Goal: Task Accomplishment & Management: Complete application form

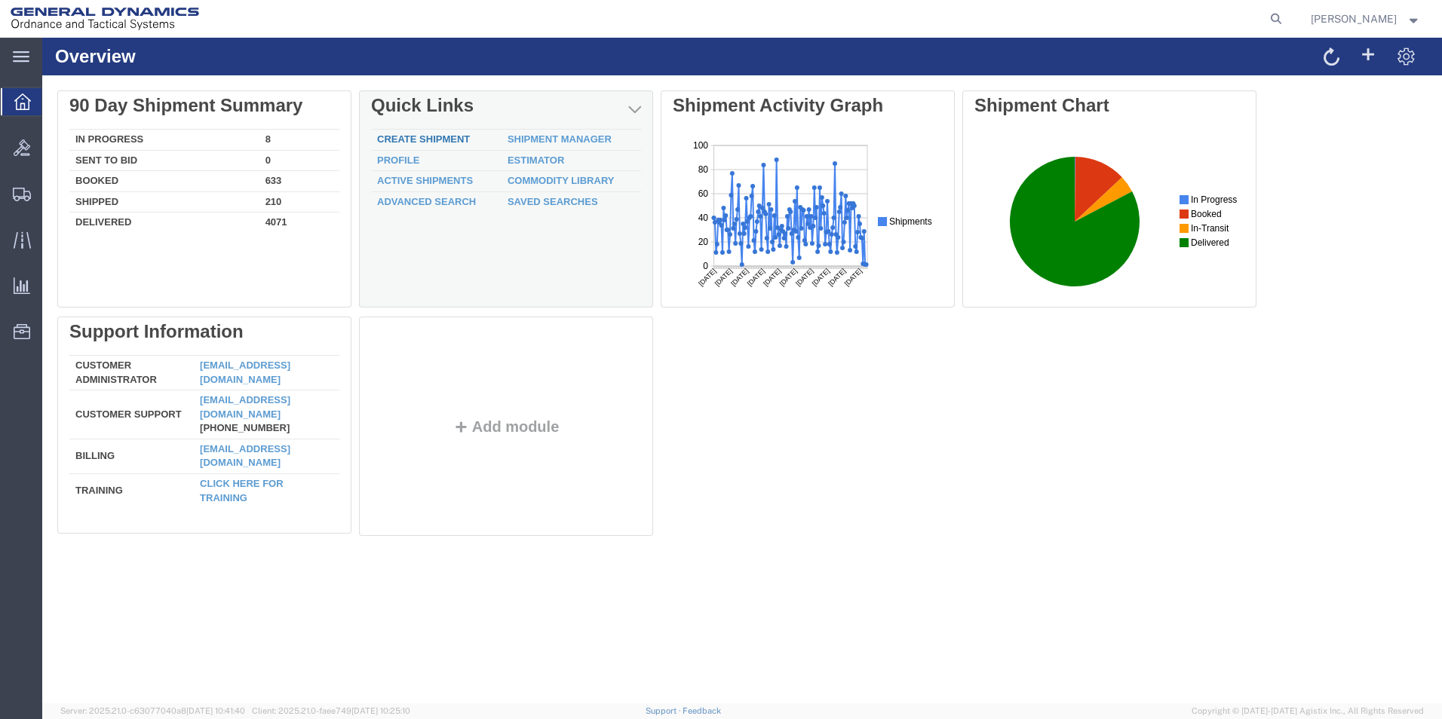
click at [442, 136] on link "Create Shipment" at bounding box center [423, 138] width 93 height 11
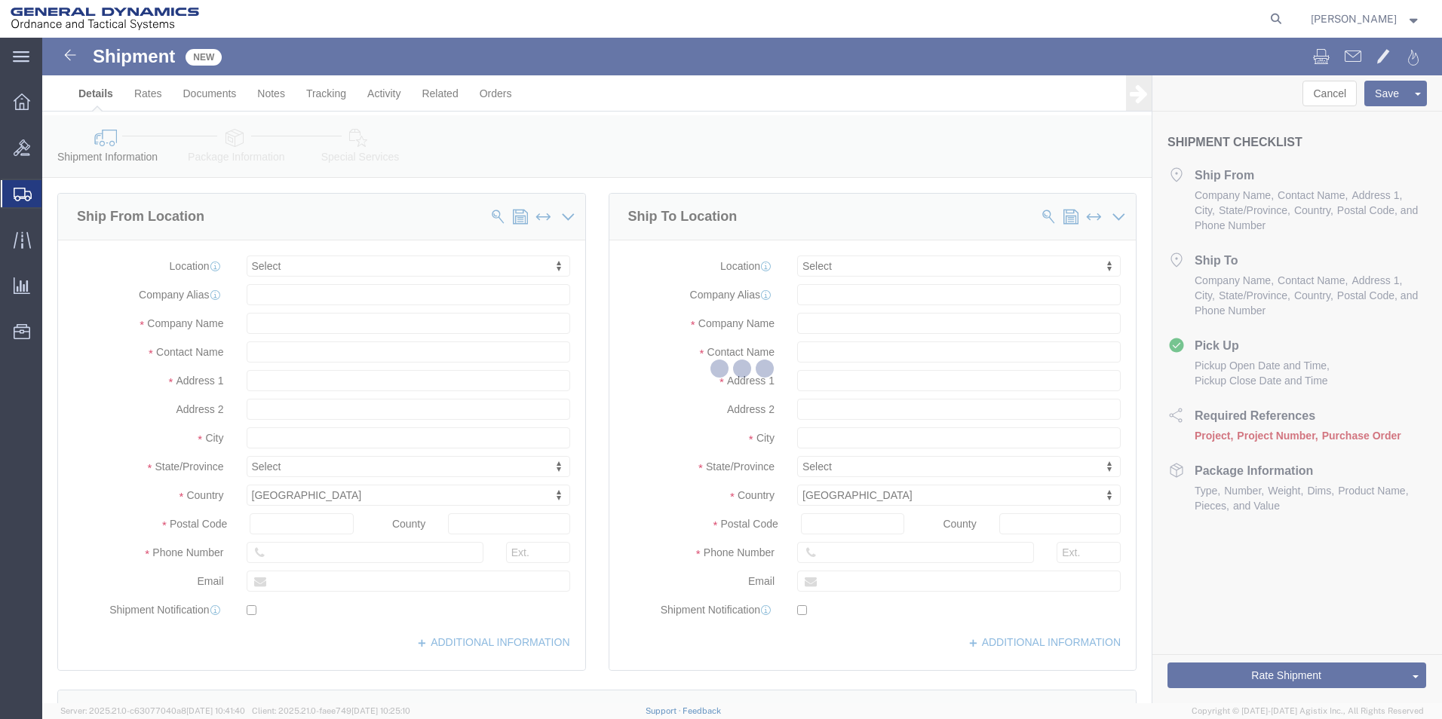
select select
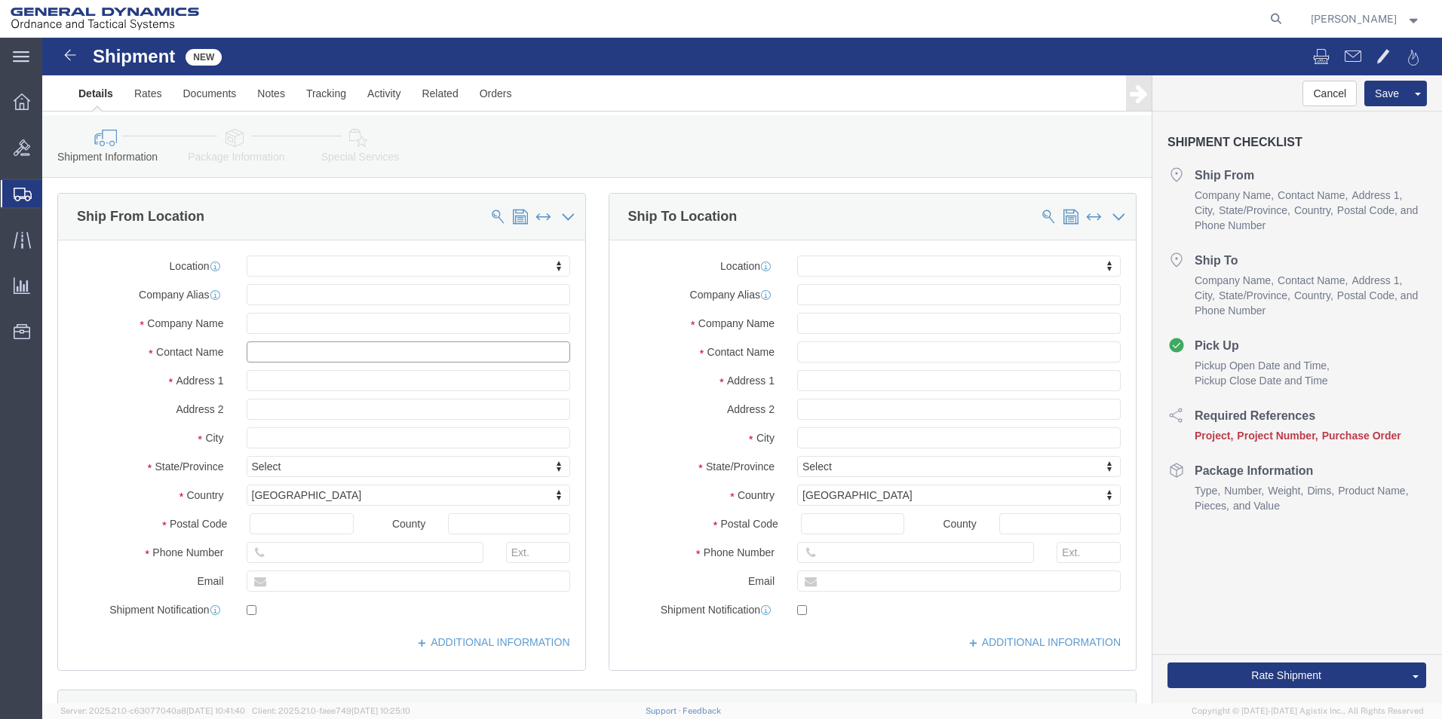
click input "text"
type input "[PERSON_NAME]"
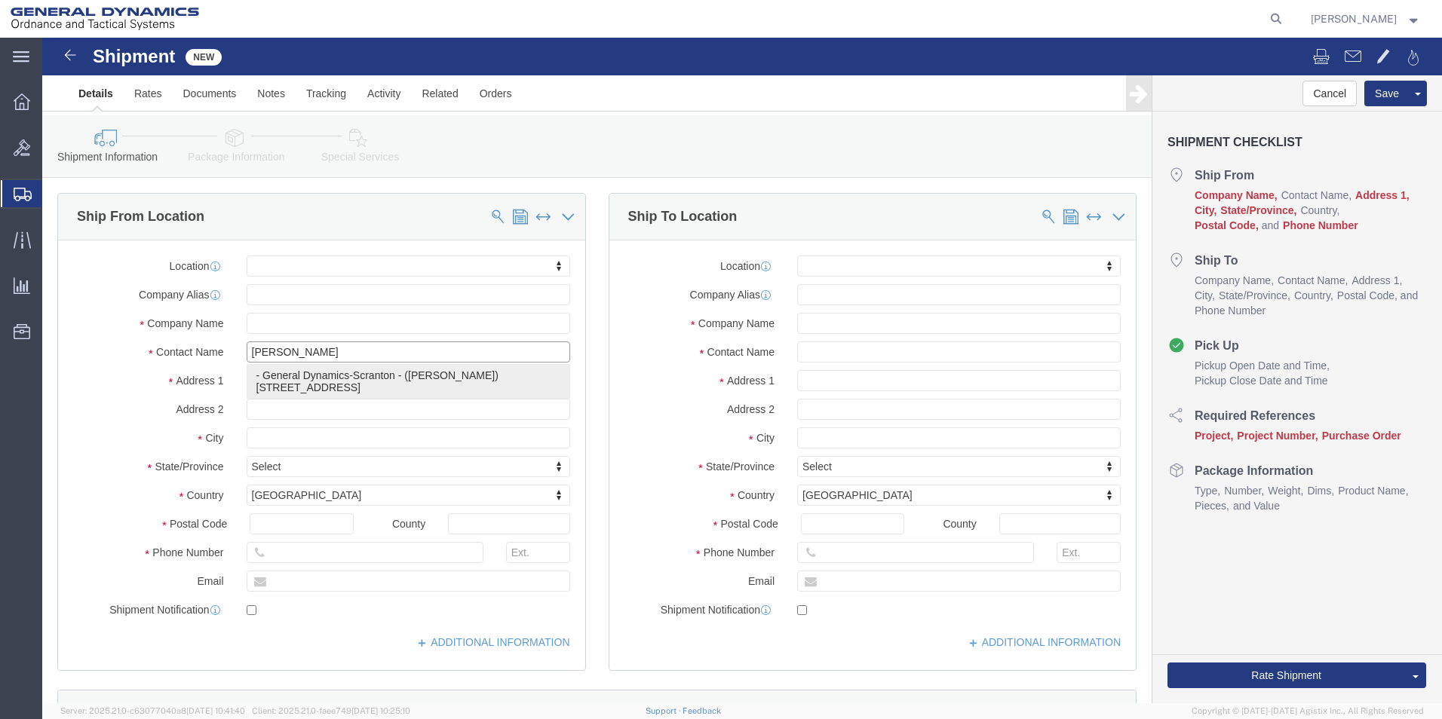
click p "- General Dynamics-Scranton - ([PERSON_NAME]) [STREET_ADDRESS][PERSON_NAME]"
select select
type input "General Dynamics-Scranton"
type input "[PERSON_NAME]"
type input "[STREET_ADDRESS]"
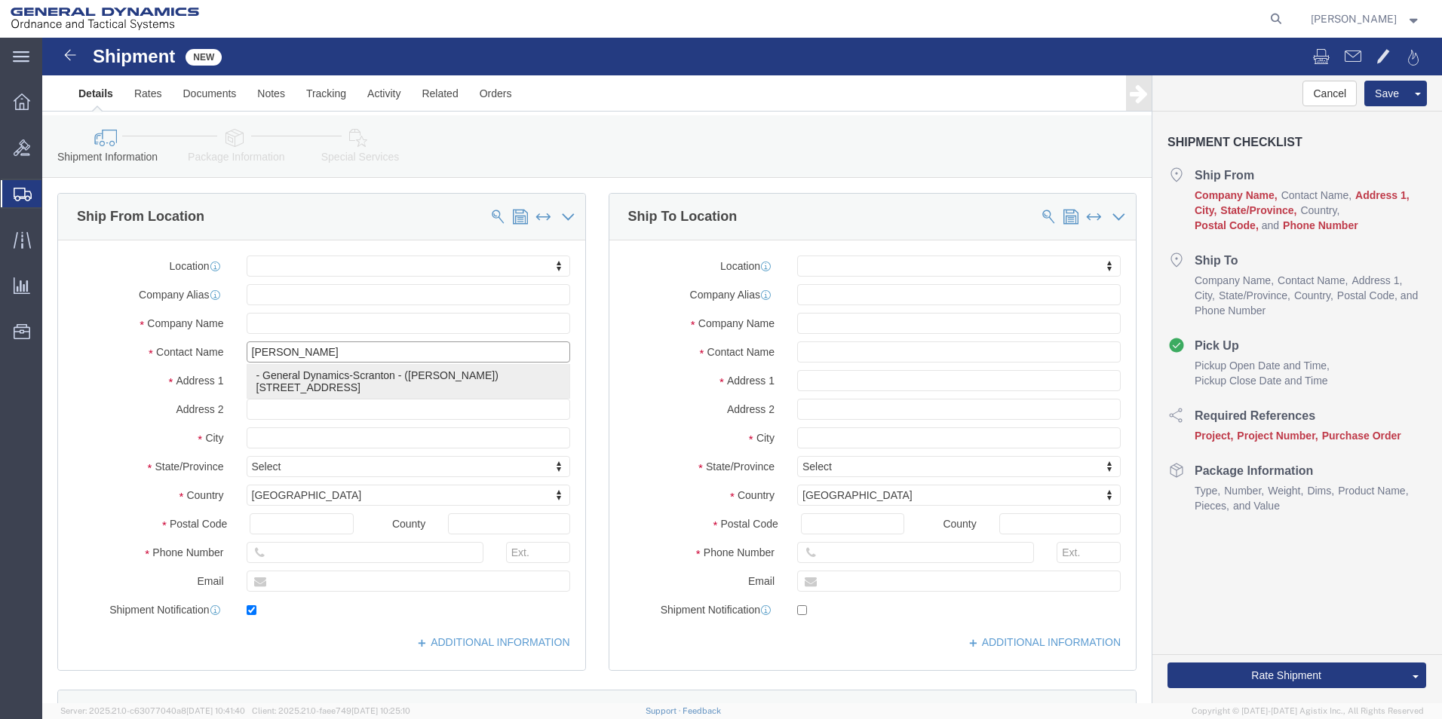
type input "Scranton"
type input "18505"
type input "[PHONE_NUMBER]"
type input "[PERSON_NAME][EMAIL_ADDRESS][PERSON_NAME][DOMAIN_NAME]"
checkbox input "true"
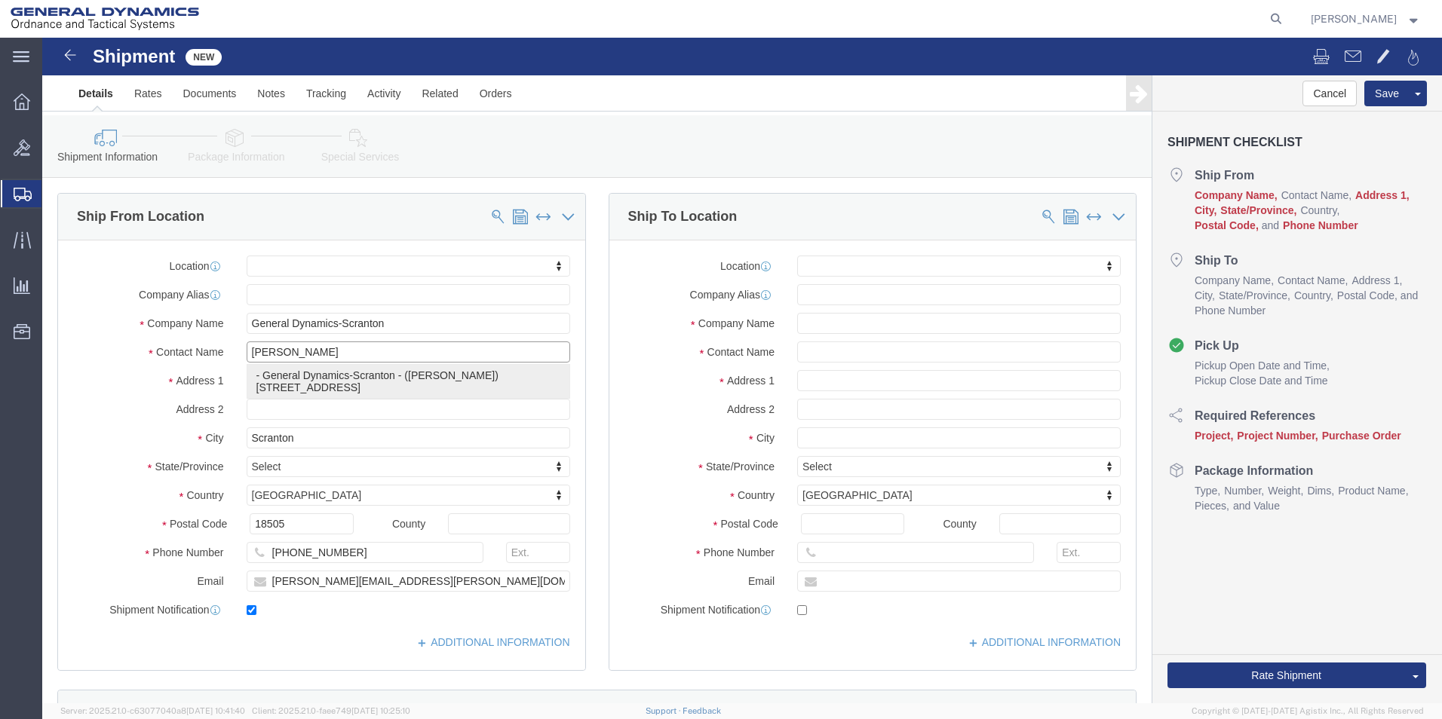
select select "PA"
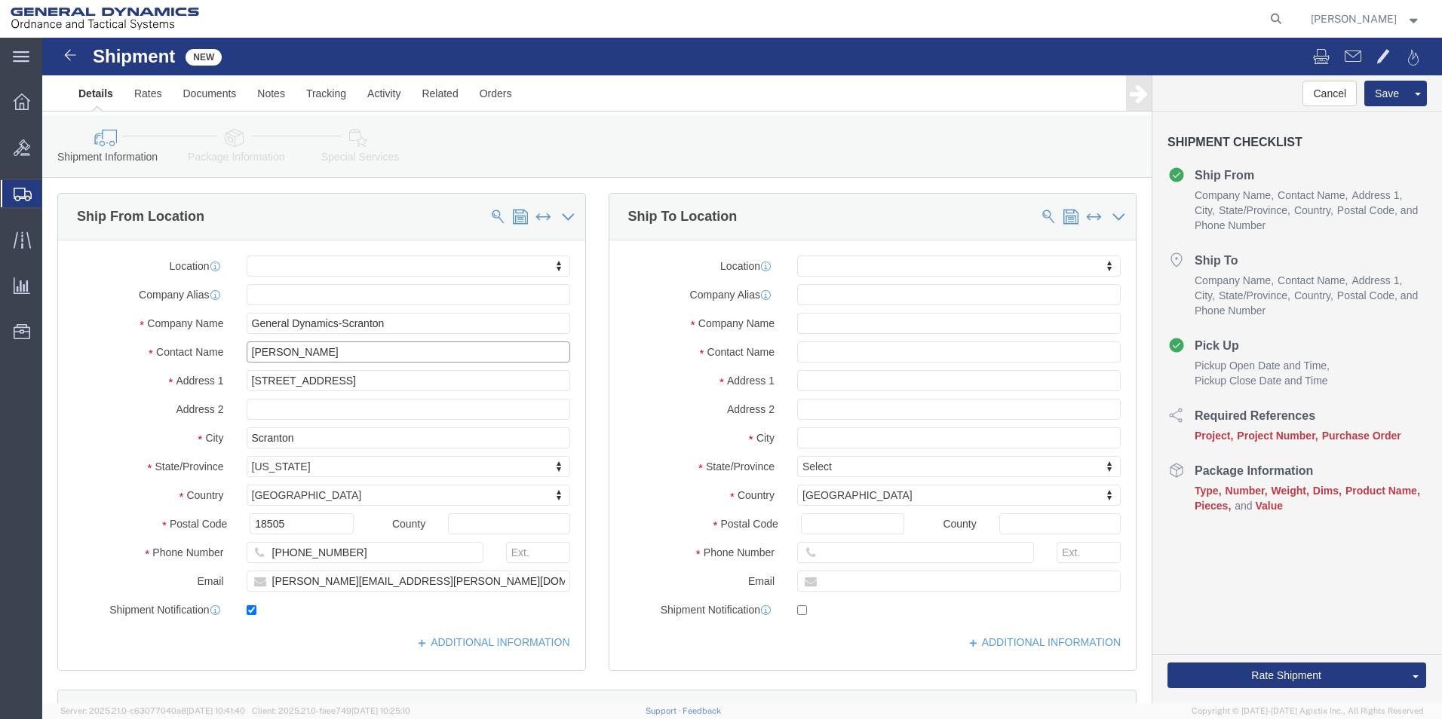
type input "[PERSON_NAME]"
click input "text"
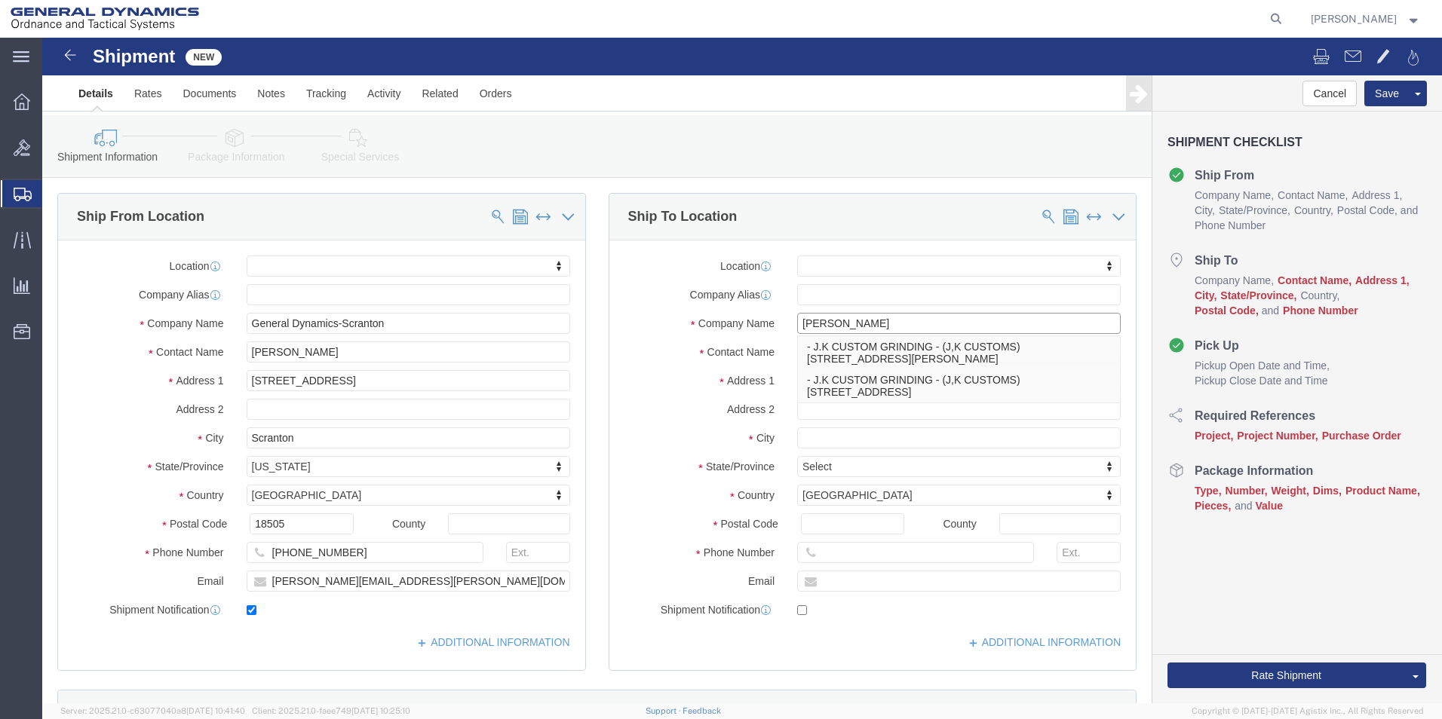
type input "J.K"
click p "- J.K CUSTOM GRINDING - (J,K CUSTOMS) [STREET_ADDRESS][PERSON_NAME]"
select select
type input "J.K CUSTOM GRINDING"
type input "J,K CUSTOMS"
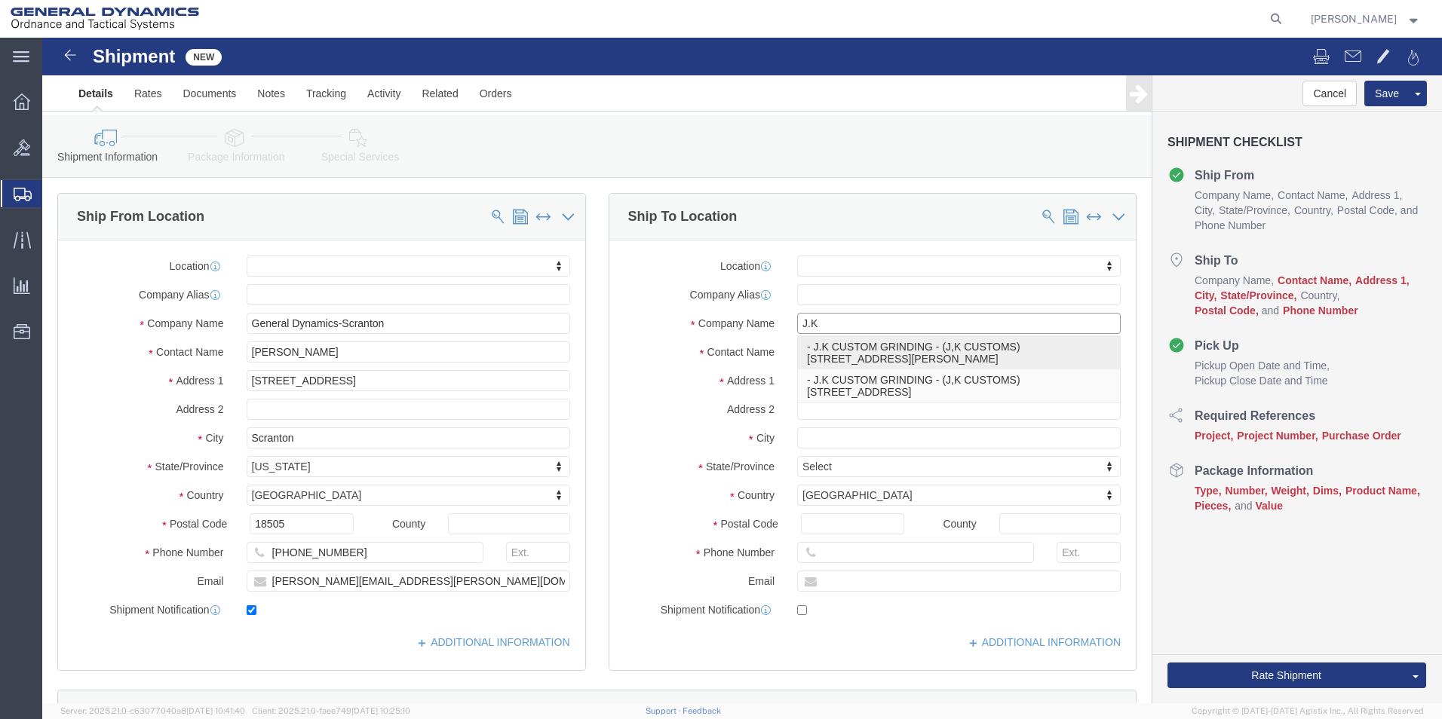
type input "[STREET_ADDRESS]"
type input "[PERSON_NAME] BARRE"
type input "18705"
type input "[PHONE_NUMBER]"
select select "PA"
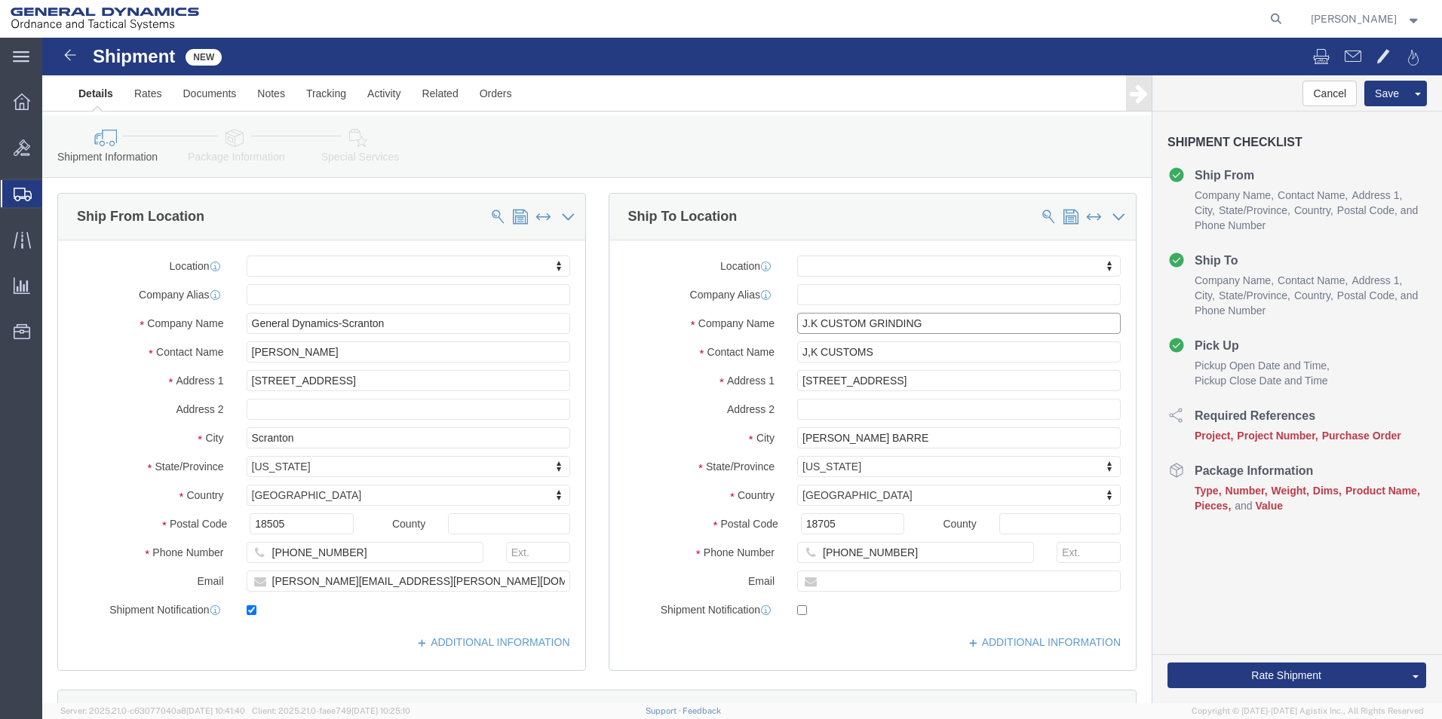
scroll to position [377, 0]
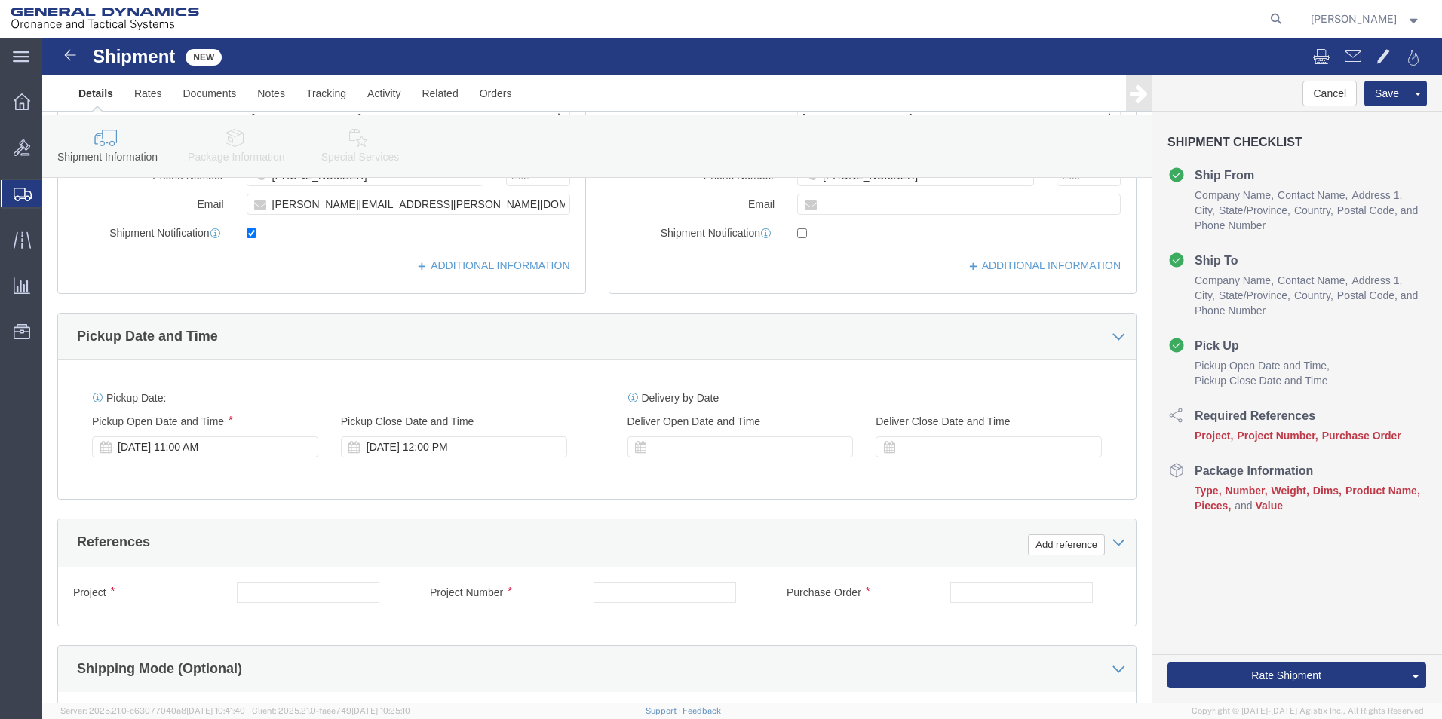
type input "J.K CUSTOM GRINDING"
click input "text"
type input "n/a"
click input "text"
type input "n/a"
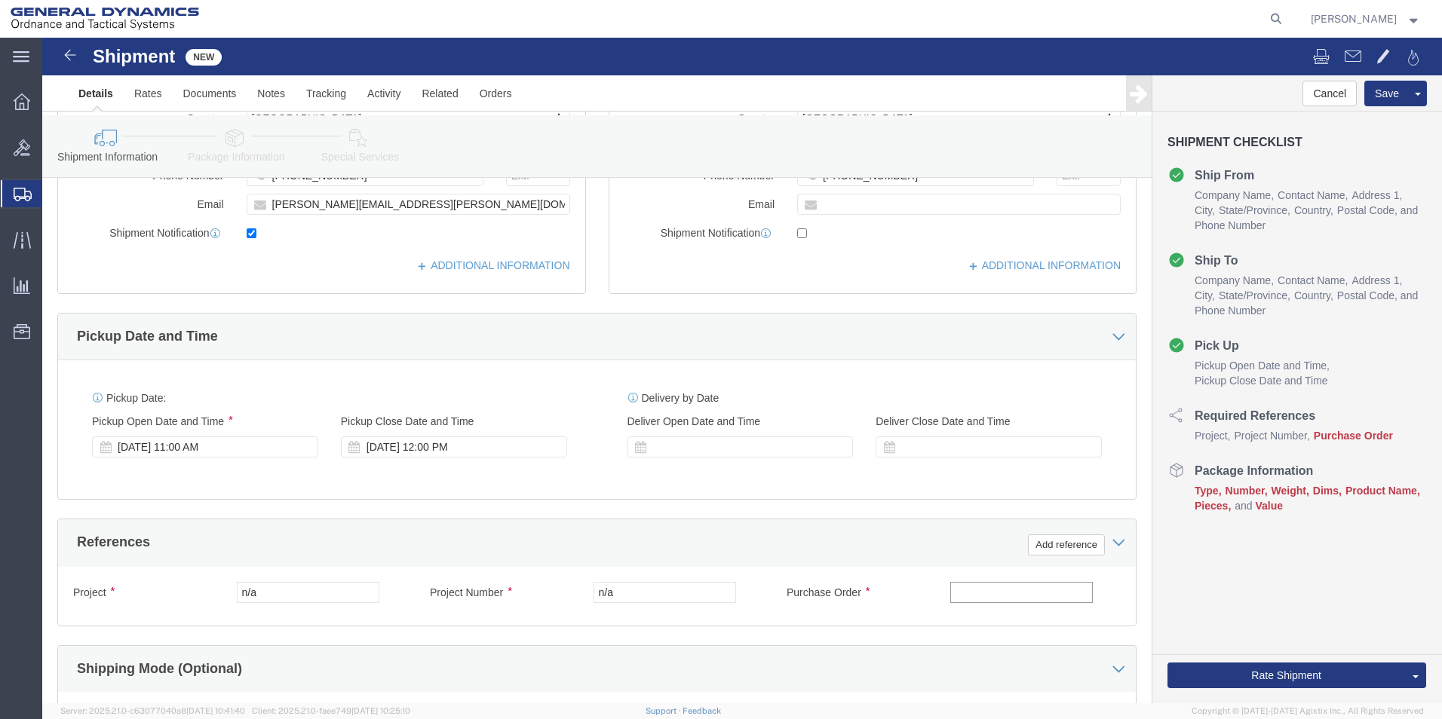
click input "text"
type input "123691"
click link "Package Information"
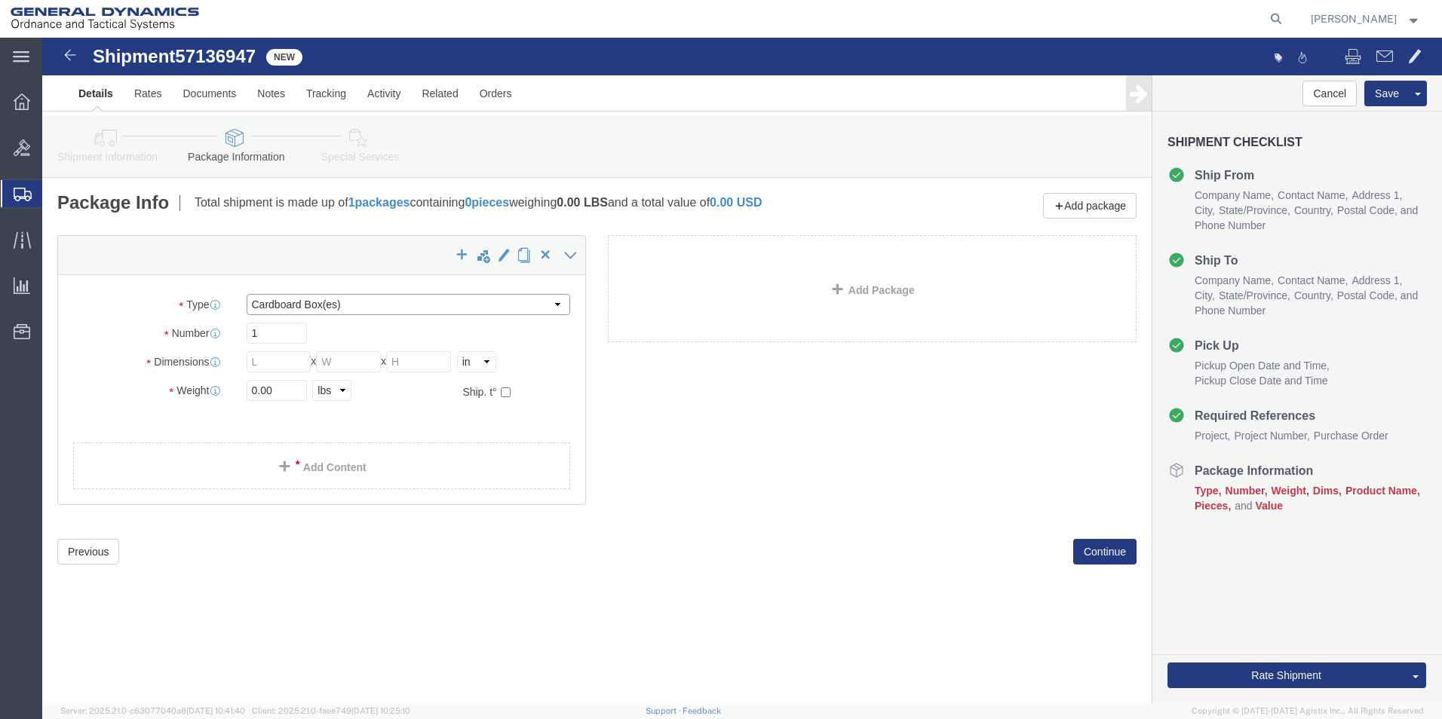
click select "Select Bale(s) Basket(s) Bolt(s) Bottle(s) Buckets Bulk Bundle(s) Can(s) Cardbo…"
select select "SBX"
click select "Select Bale(s) Basket(s) Bolt(s) Bottle(s) Buckets Bulk Bundle(s) Can(s) Cardbo…"
type input "12.25"
type input "11.00"
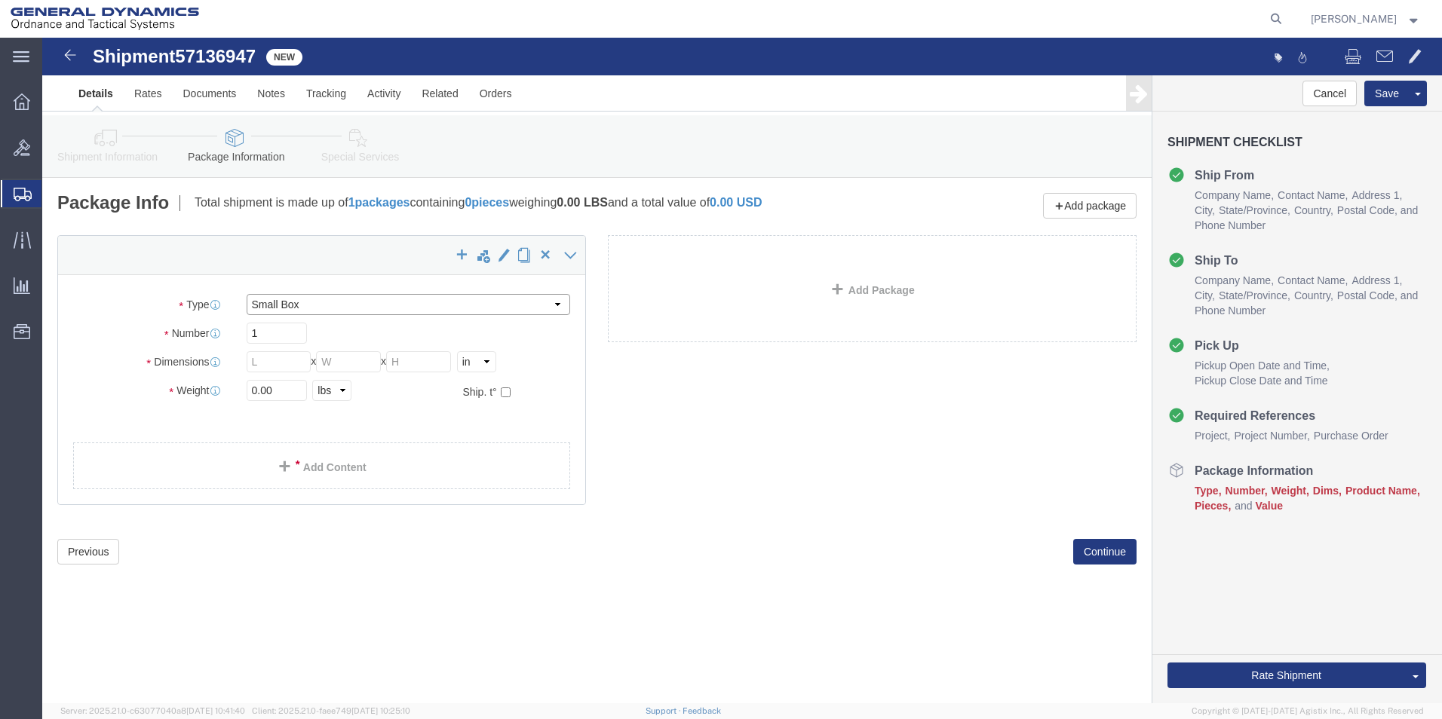
type input "1.50"
drag, startPoint x: 228, startPoint y: 298, endPoint x: 184, endPoint y: 295, distance: 43.8
click div "Number 1"
type input "2"
drag, startPoint x: 208, startPoint y: 357, endPoint x: 226, endPoint y: 357, distance: 18.1
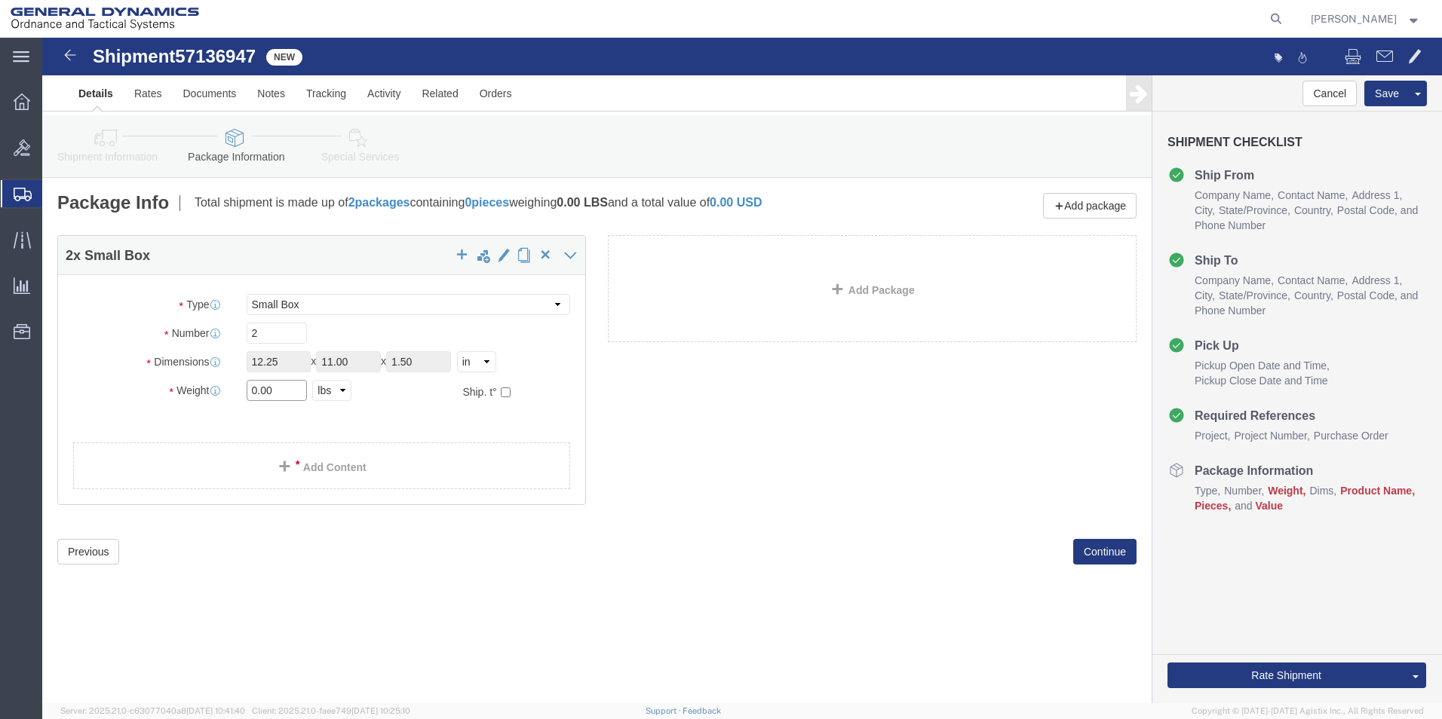
click input "0.00"
type input "80"
click link "Add Content"
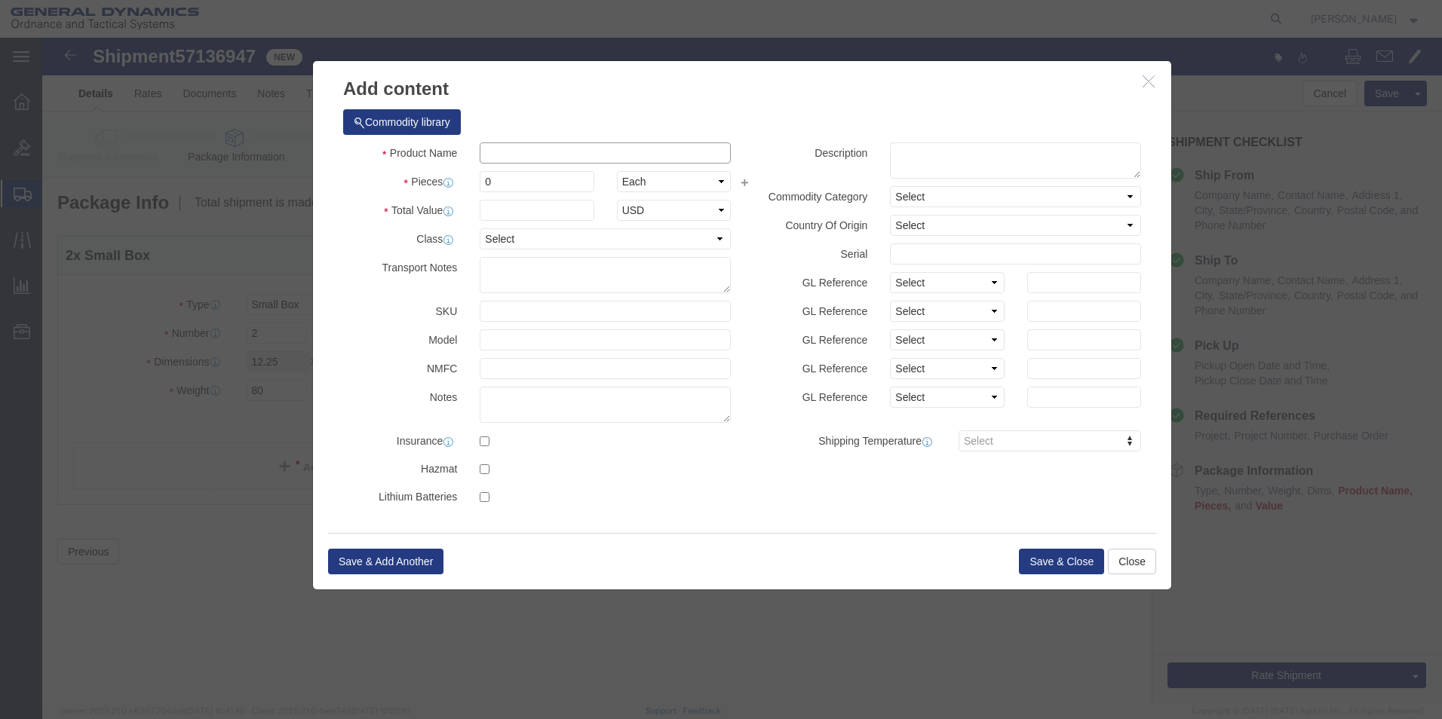
click input "text"
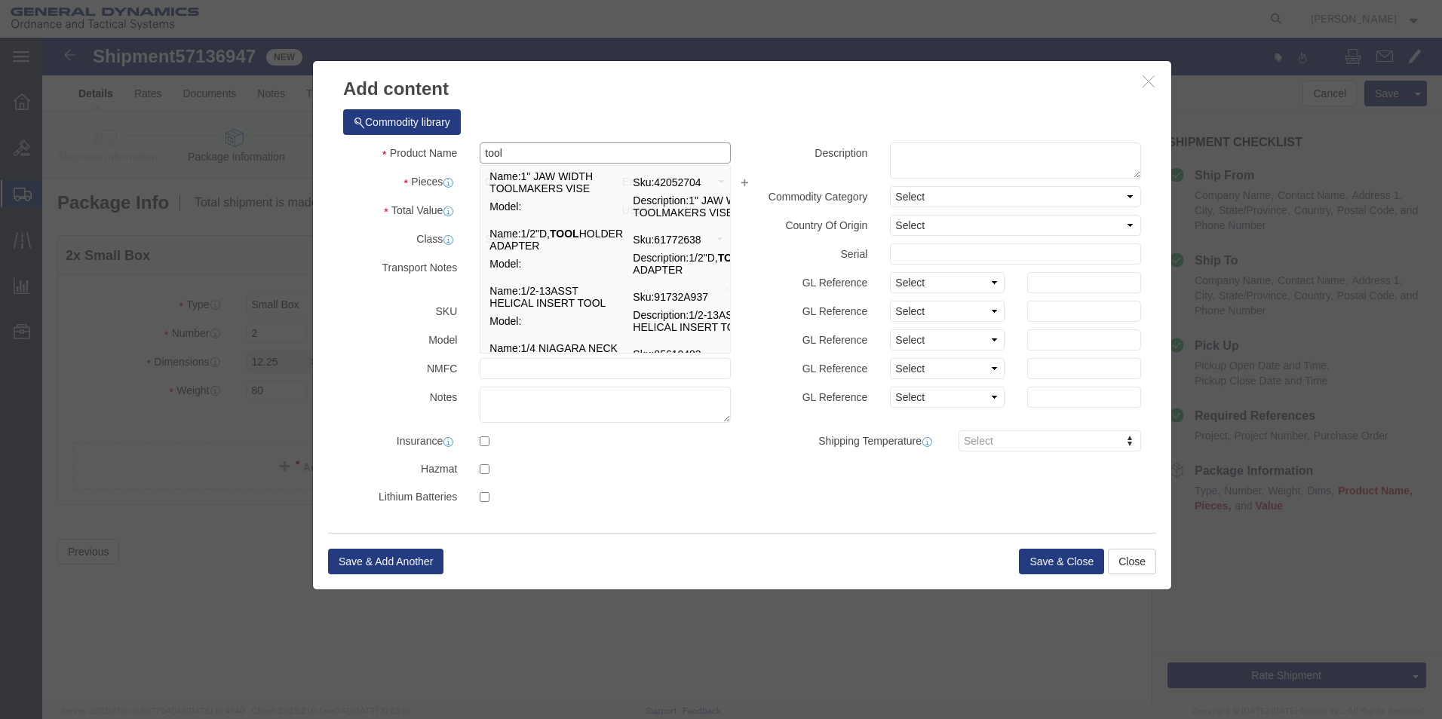
type input "TOOL TURN BANDS"
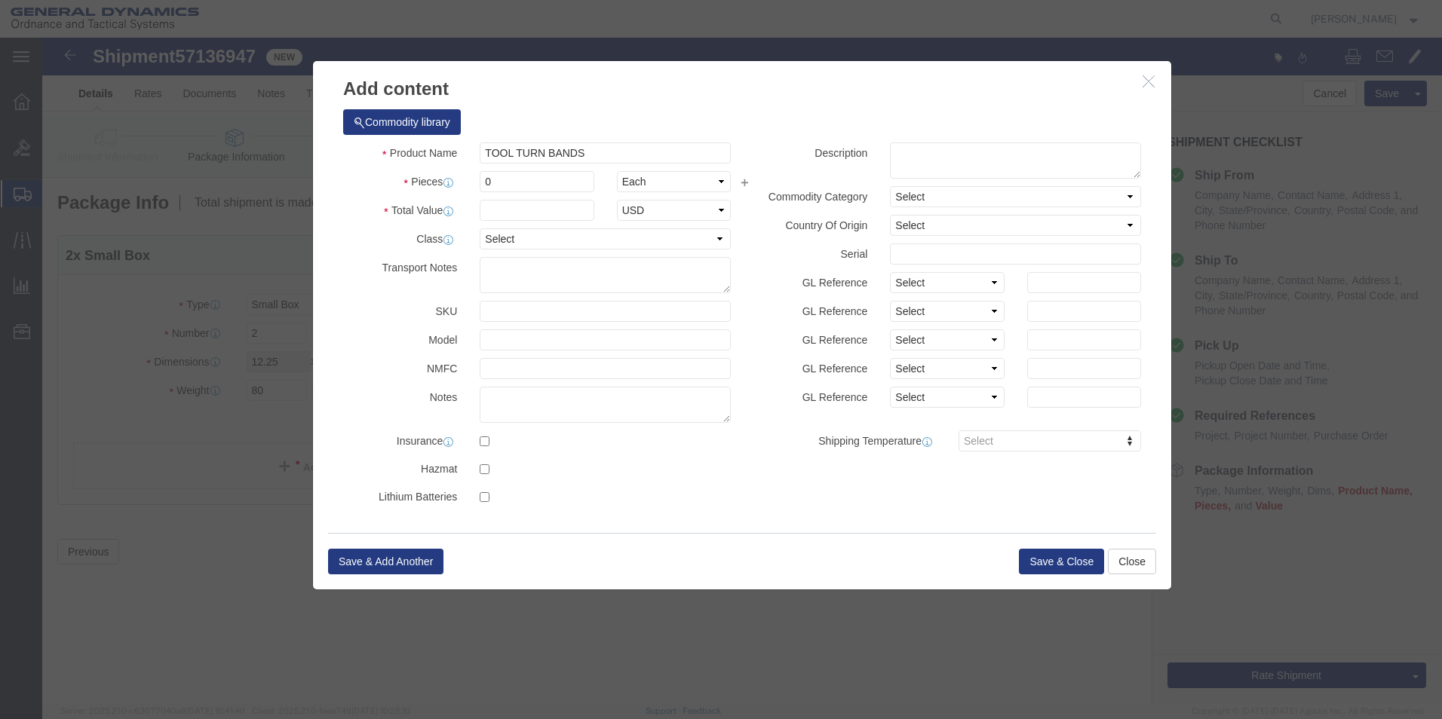
click div "SKU"
drag, startPoint x: 474, startPoint y: 142, endPoint x: 409, endPoint y: 142, distance: 64.8
click div "Pieces 0 Select Bag Barrels 100Board Feet Bottle Box Blister Pack Carats Can Ca…"
type input "30"
click input "text"
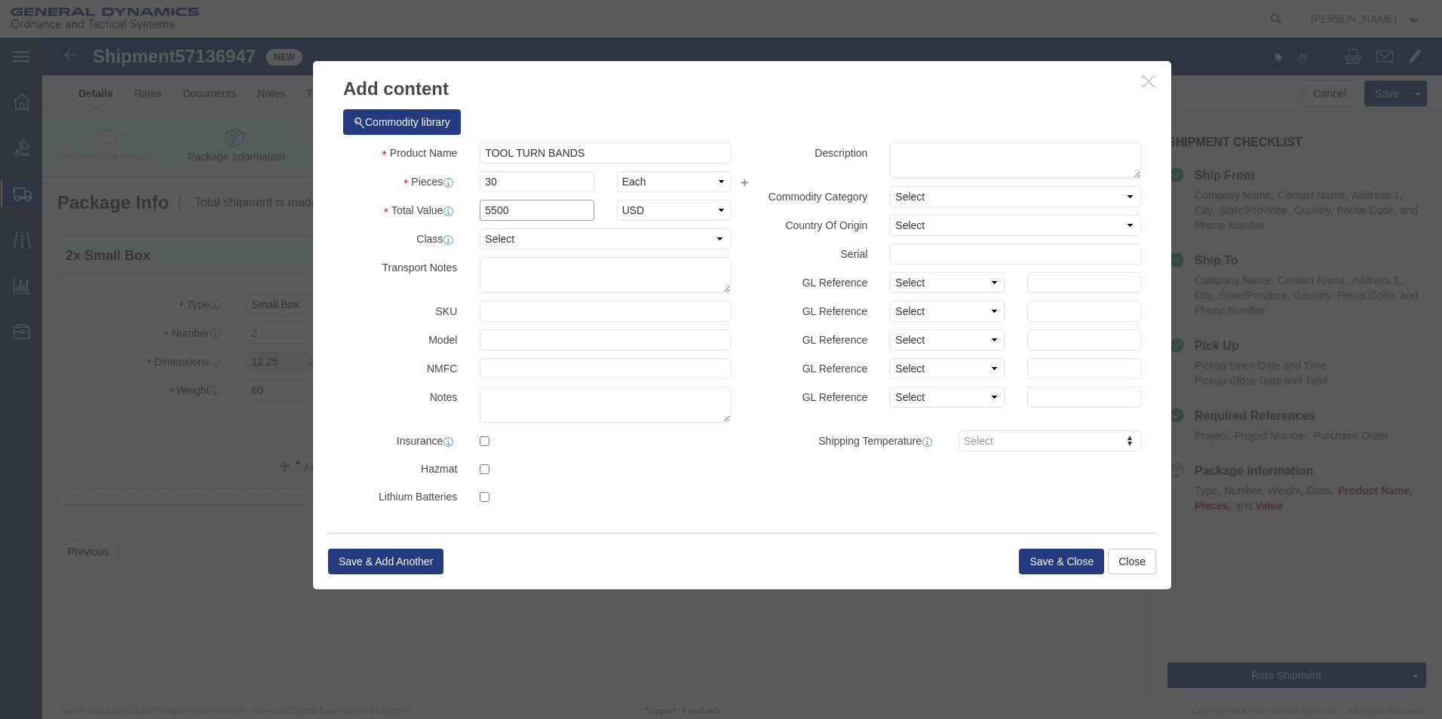
type input "5500"
click select "Select 50 55 60 65 70 85 92.5 100 125 175 250 300 400"
select select "70"
click select "Select 50 55 60 65 70 85 92.5 100 125 175 250 300 400"
click textarea
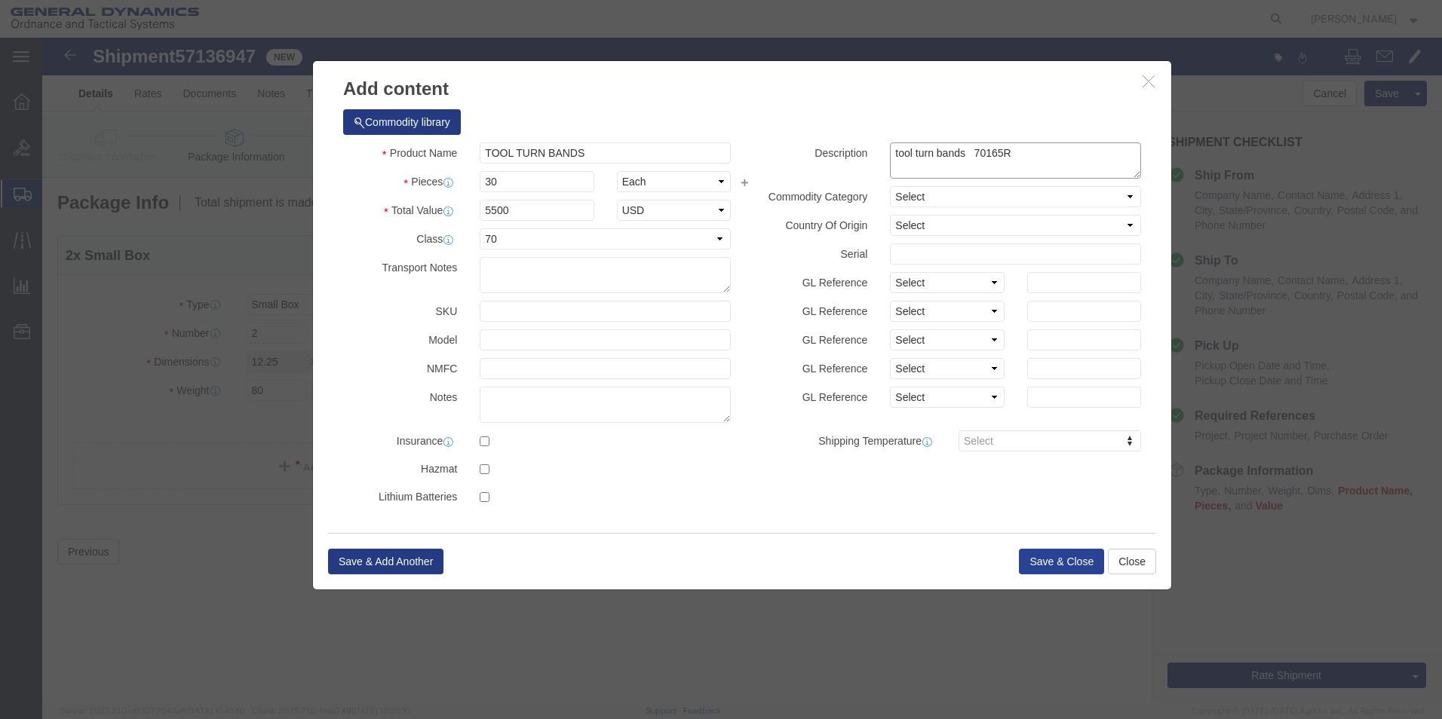
type textarea "tool turn bands 70165R"
click button "Save & Close"
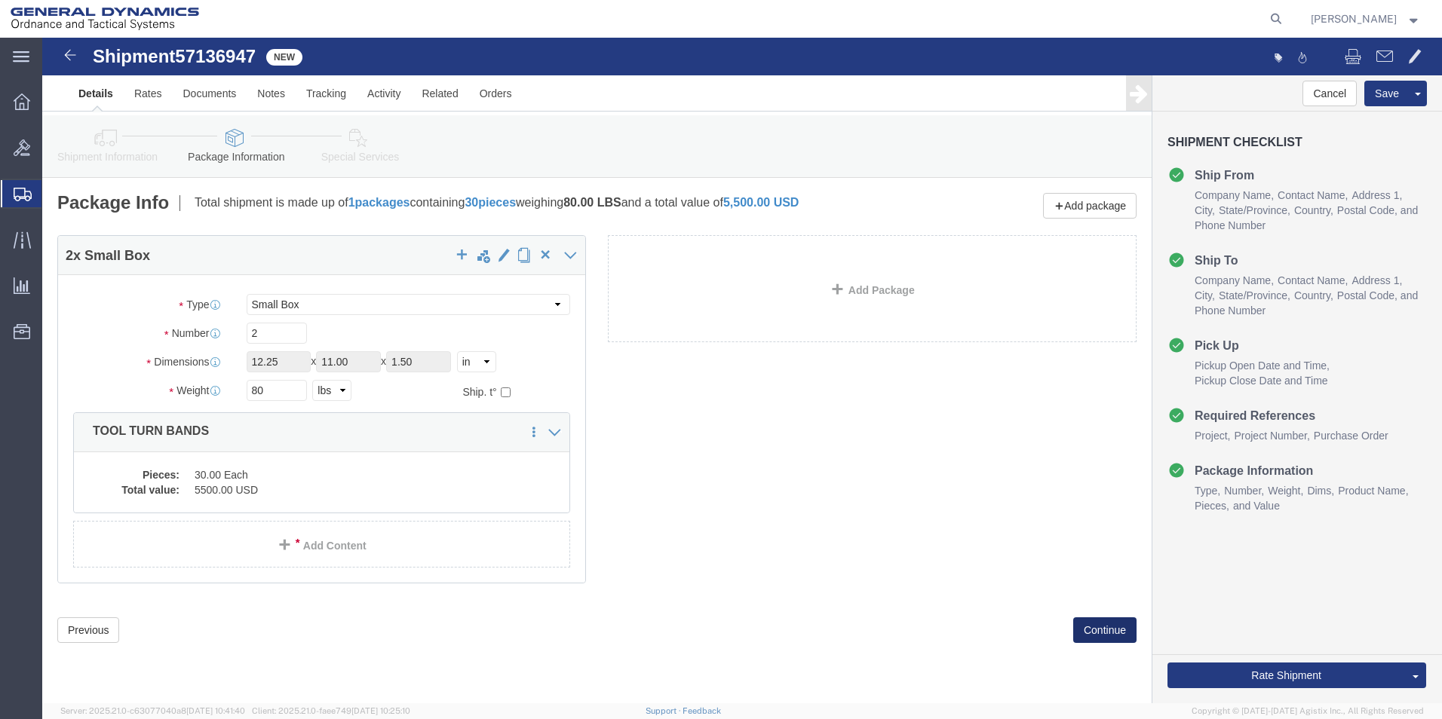
click button "Continue"
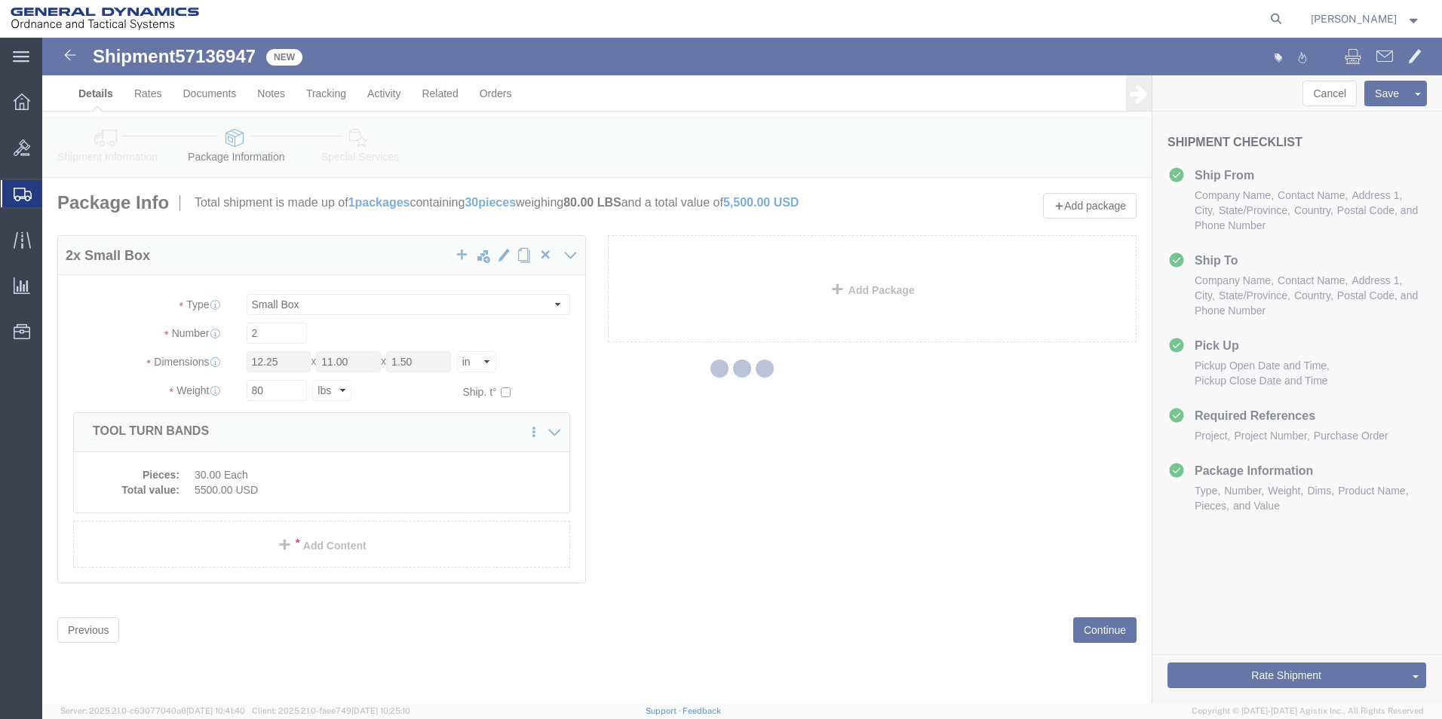
select select
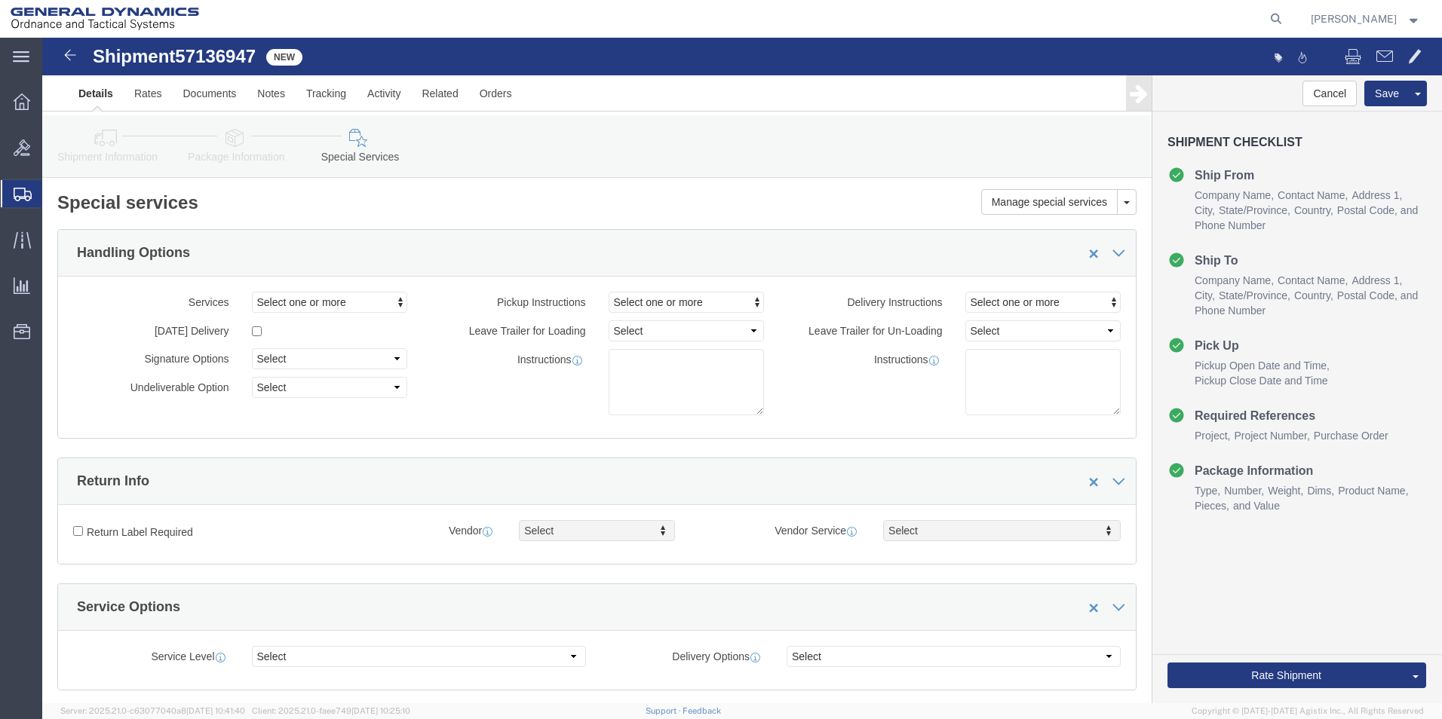
scroll to position [377, 0]
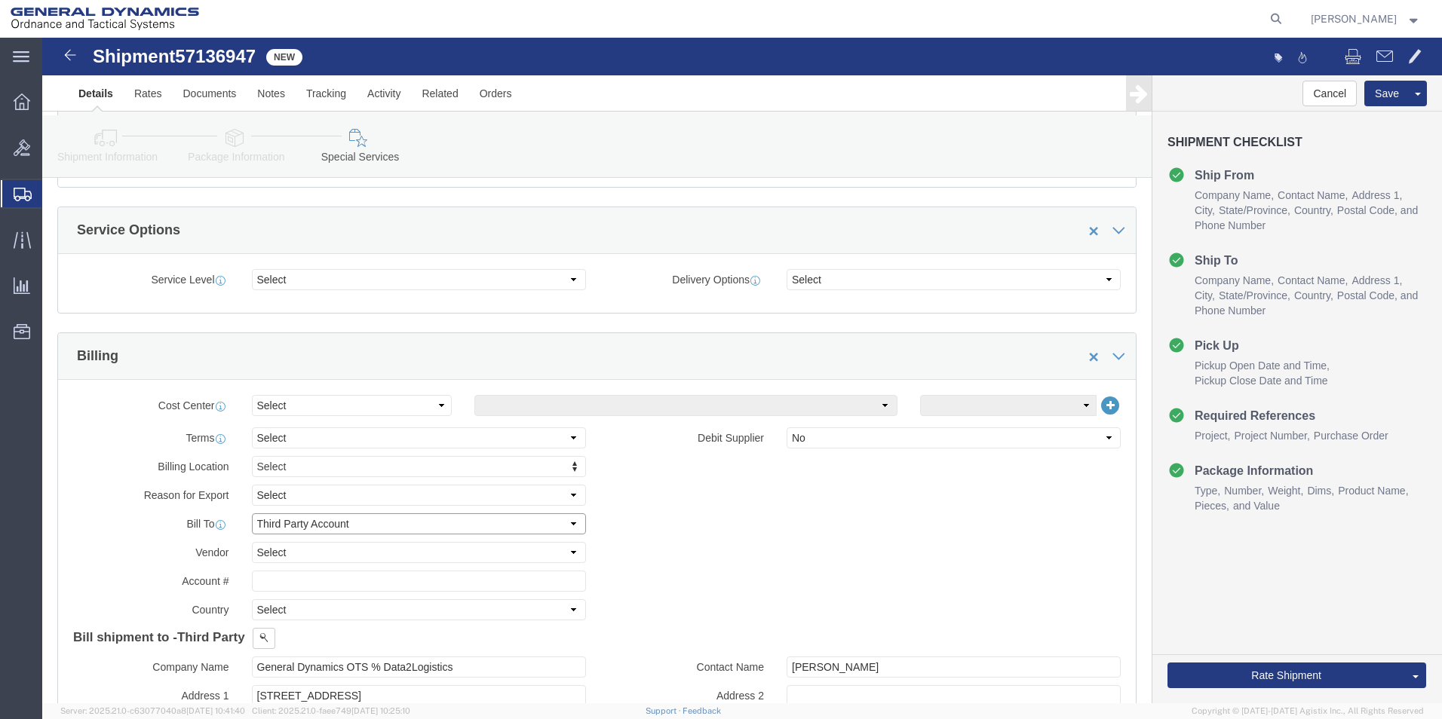
click select "Select Recipient Account Sender/Shipper Third Party Account"
select select "SHIP"
click select "Select Recipient Account Sender/Shipper Third Party Account"
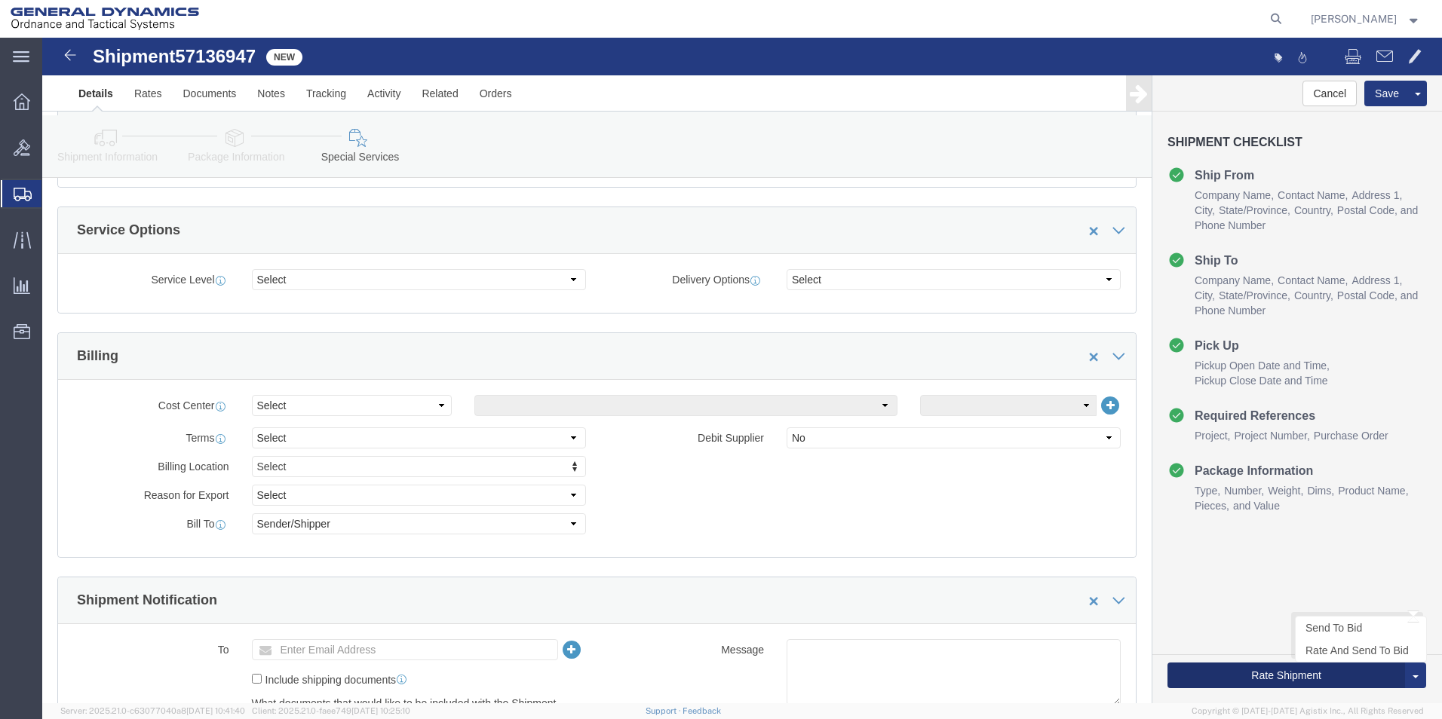
click button "Rate Shipment"
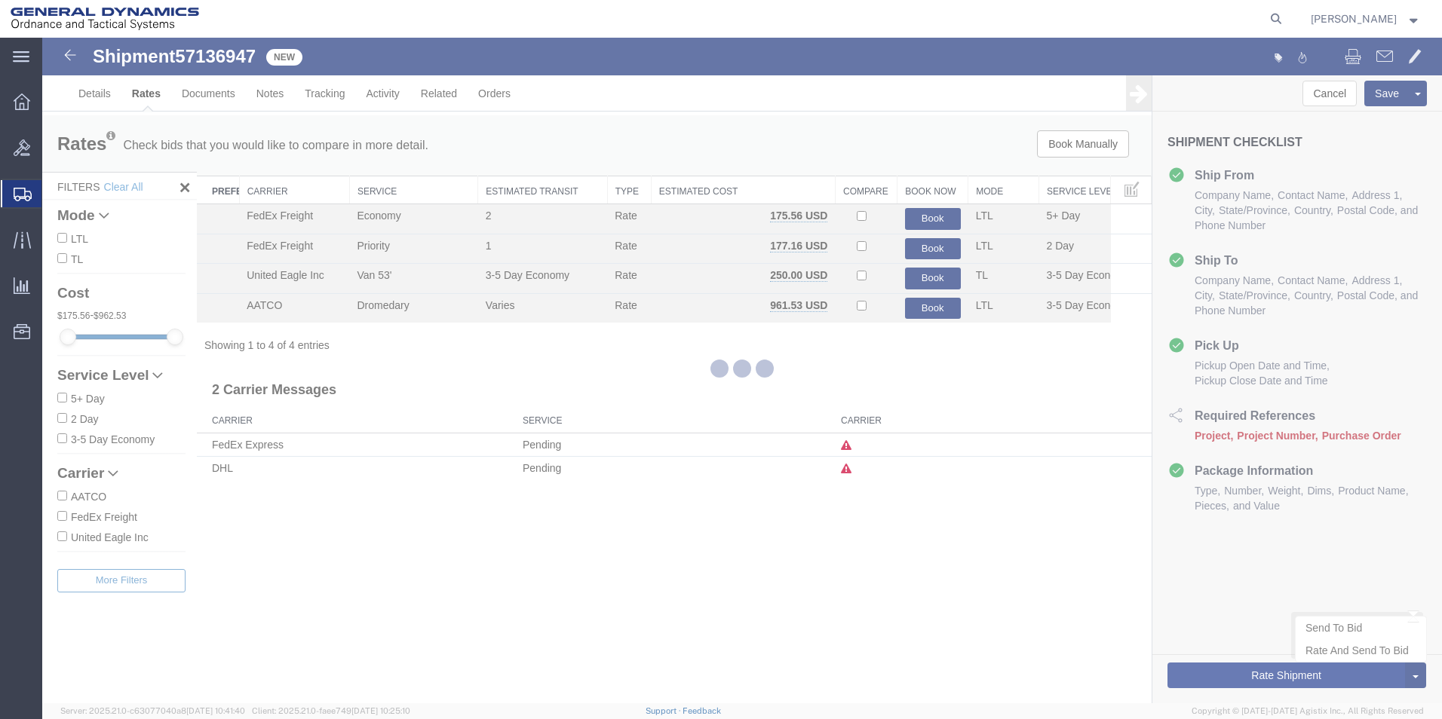
scroll to position [0, 0]
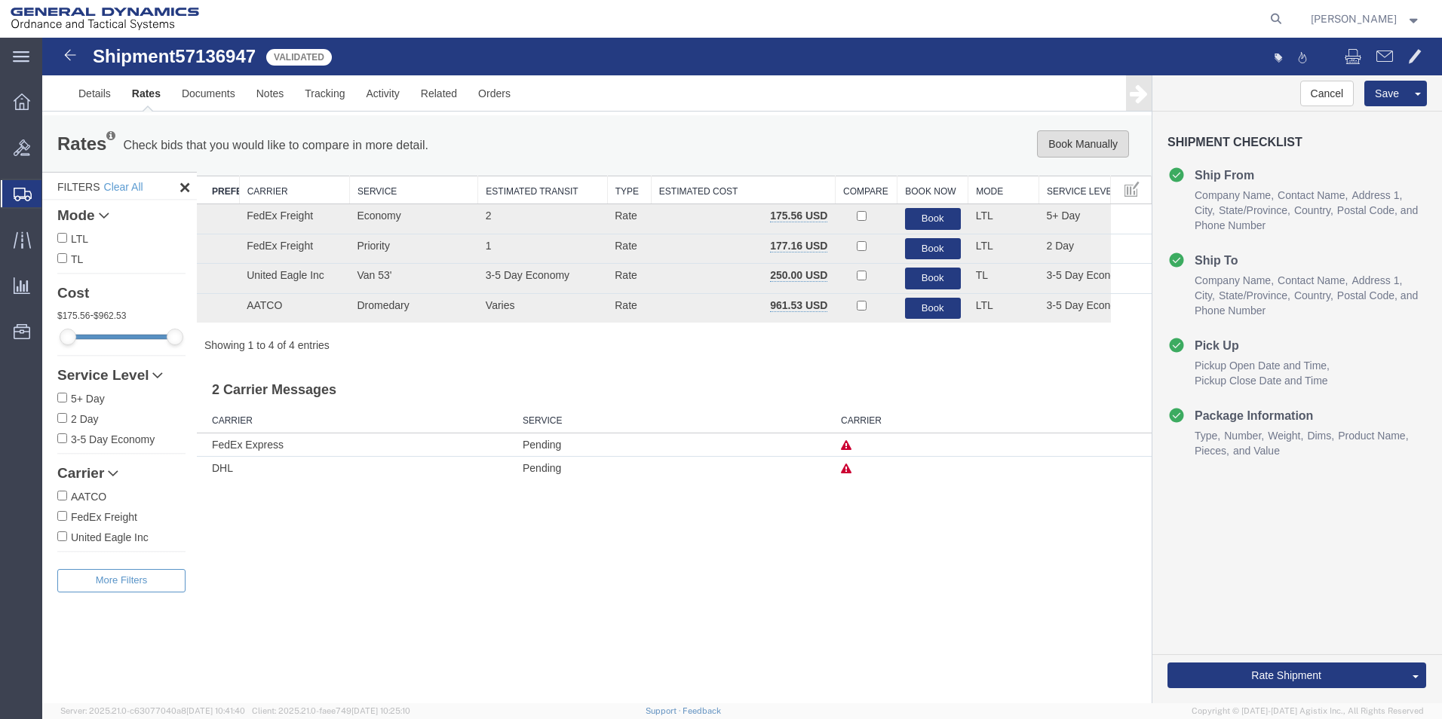
click at [1077, 146] on button "Book Manually" at bounding box center [1083, 143] width 92 height 27
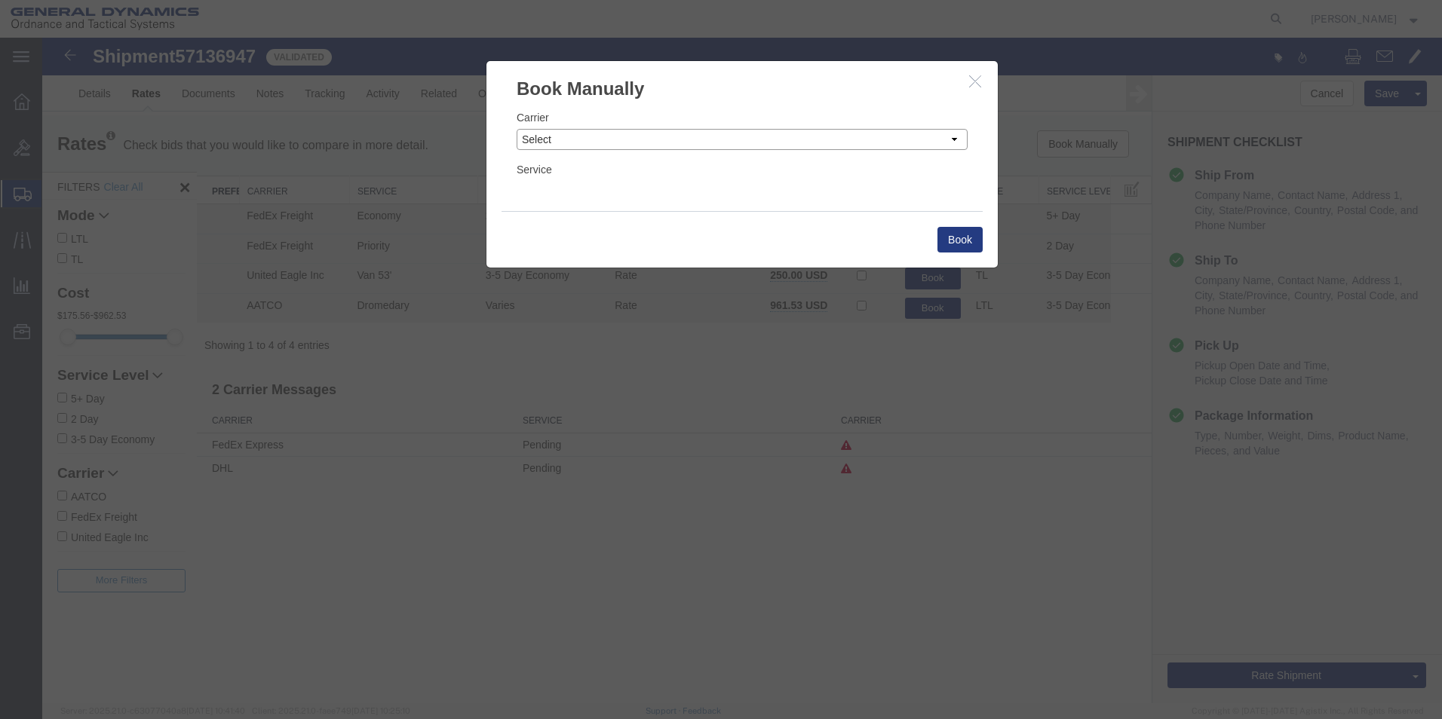
click at [920, 147] on select "Select Add New Carrier (and default service) AATCO Airgas - pick up BDS PICK UP…" at bounding box center [741, 139] width 451 height 21
select select "17653"
click at [516, 129] on select "Select Add New Carrier (and default service) AATCO Airgas - pick up BDS PICK UP…" at bounding box center [741, 139] width 451 height 21
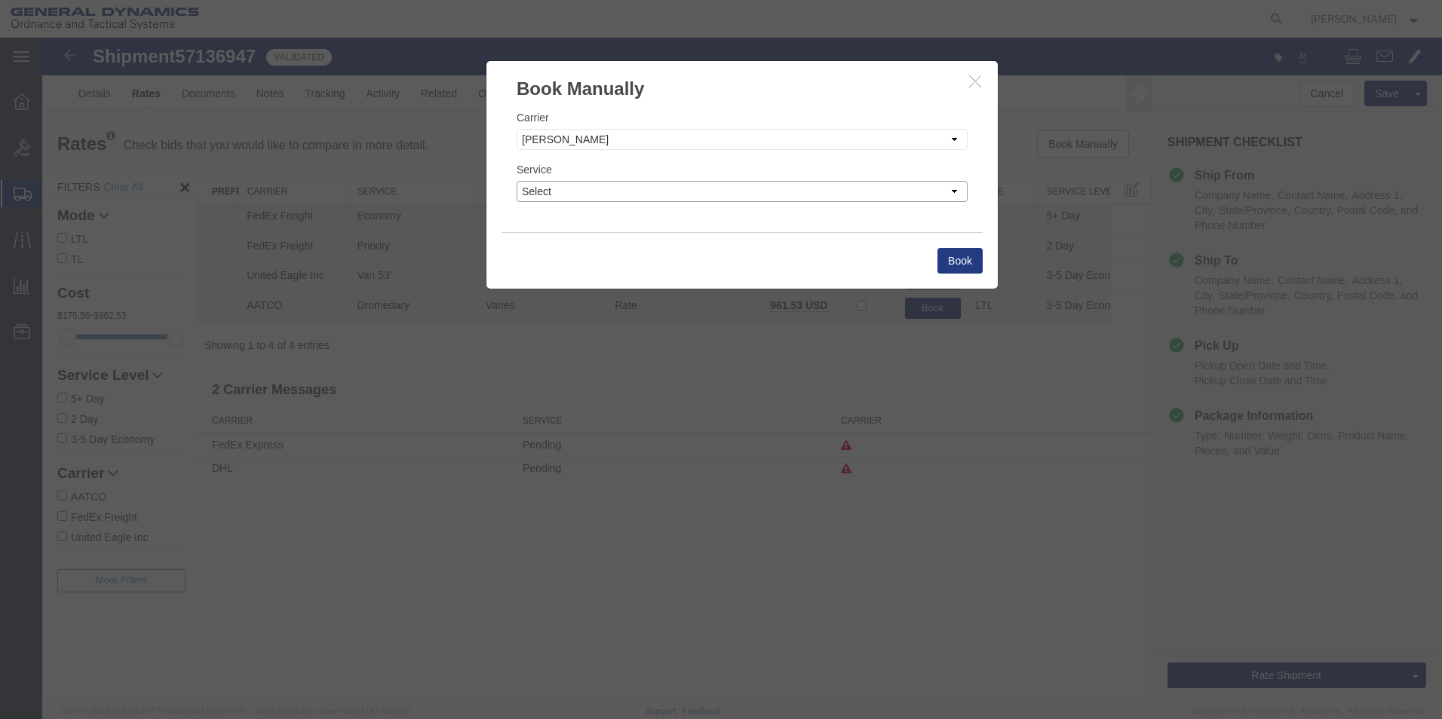
click at [921, 192] on select "Select" at bounding box center [741, 191] width 451 height 21
select select "34102"
click at [516, 181] on select "Select" at bounding box center [741, 191] width 451 height 21
click at [955, 262] on button "Book" at bounding box center [959, 261] width 45 height 26
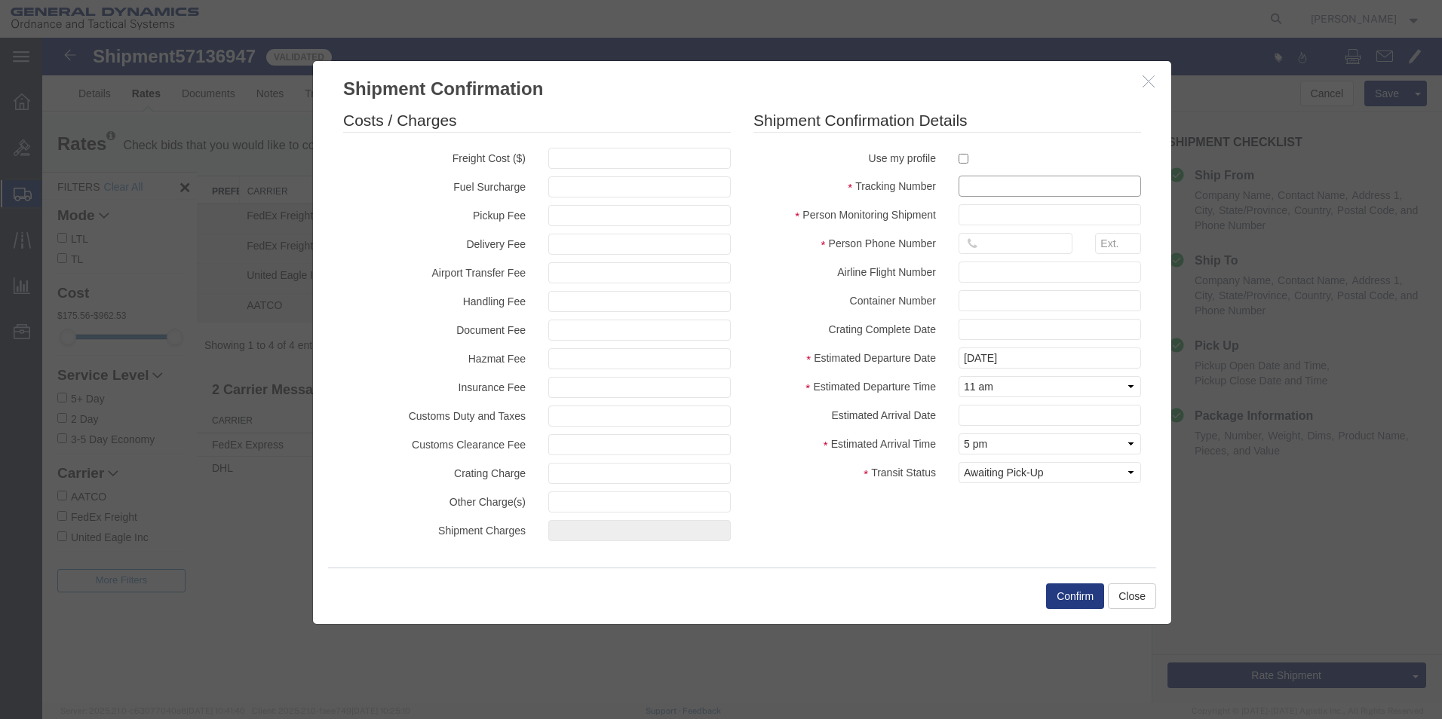
click at [972, 193] on input "text" at bounding box center [1049, 186] width 182 height 21
type input "57136947"
click at [994, 220] on input "text" at bounding box center [1049, 214] width 182 height 21
type input "[PERSON_NAME]"
type input "[PHONE_NUMBER]"
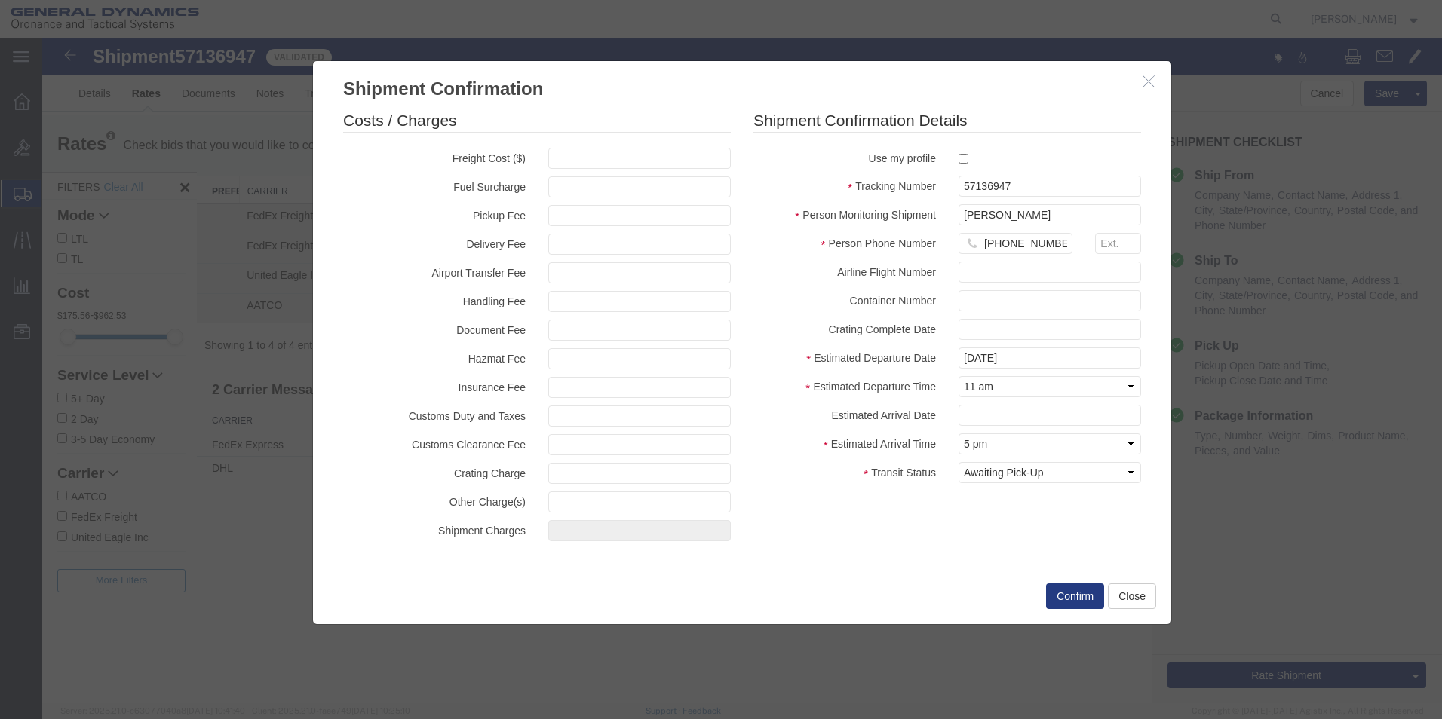
click at [900, 547] on div "Costs / Charges Freight Cost ($) Fuel Surcharge Pickup Fee Delivery Fee Airport…" at bounding box center [742, 329] width 820 height 440
click at [1074, 597] on button "Confirm" at bounding box center [1075, 597] width 58 height 26
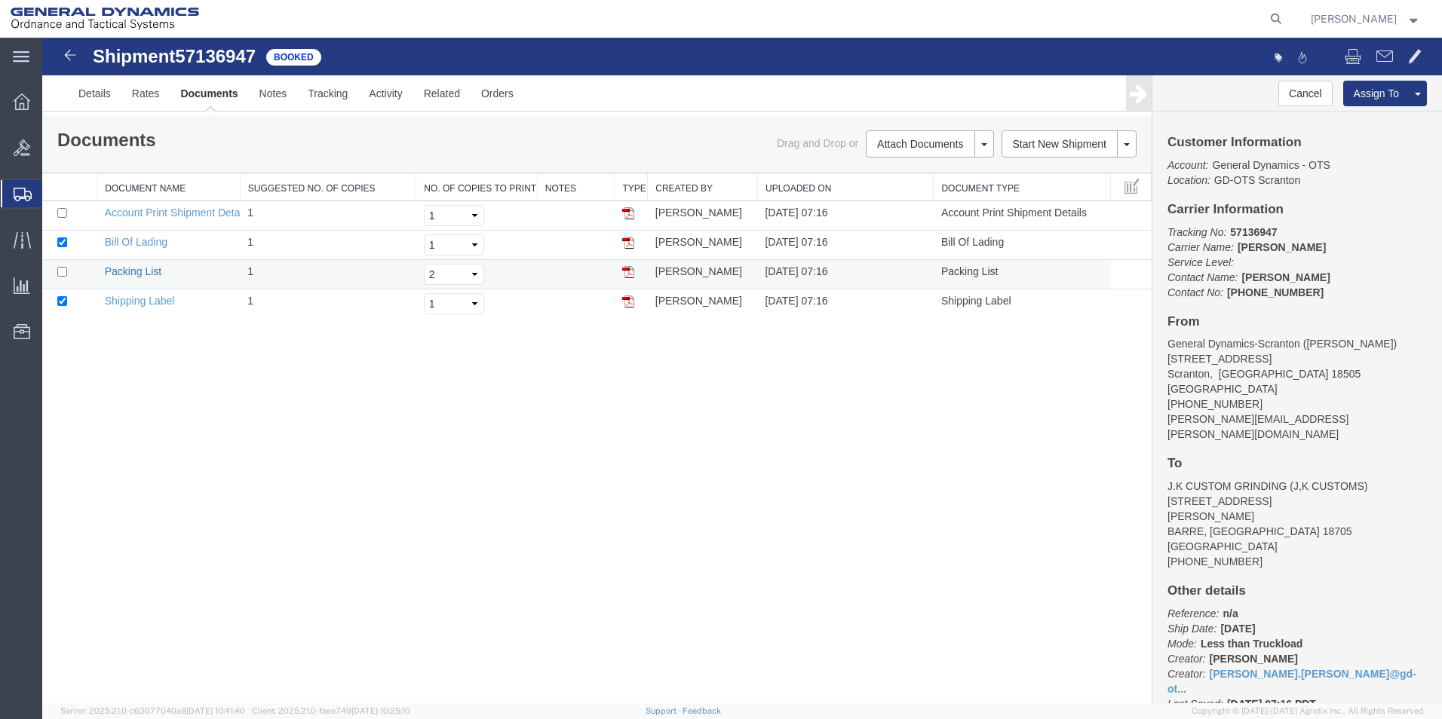
click at [136, 268] on link "Packing List" at bounding box center [133, 271] width 57 height 12
